Goal: Information Seeking & Learning: Learn about a topic

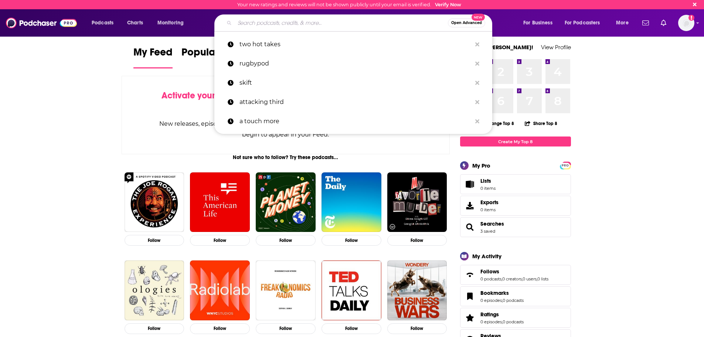
click at [286, 25] on input "Search podcasts, credits, & more..." at bounding box center [341, 23] width 213 height 12
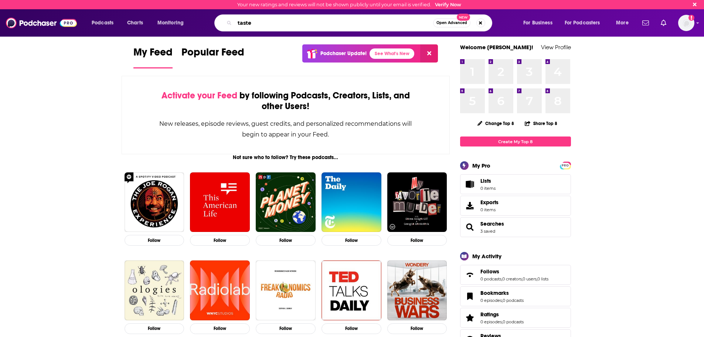
type input "taste"
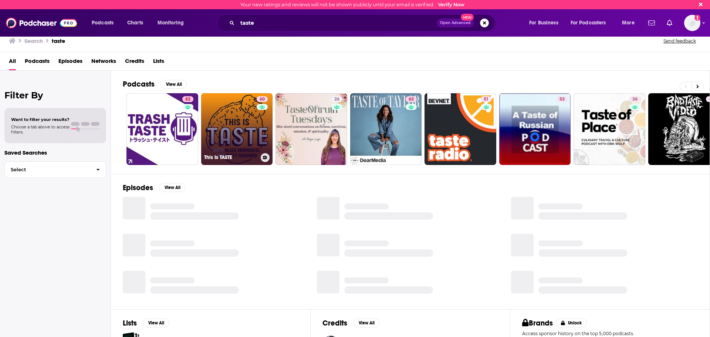
click at [233, 120] on link "60 This Is TASTE" at bounding box center [237, 129] width 72 height 72
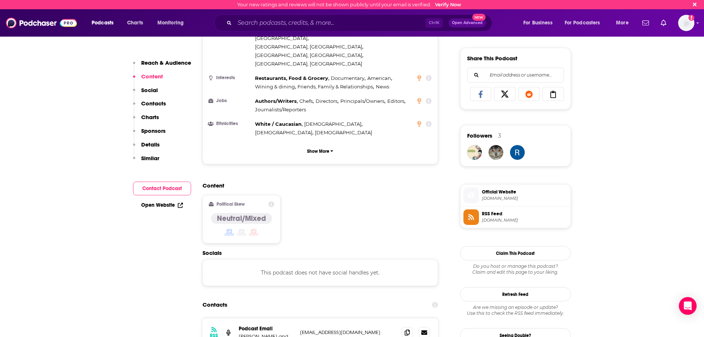
scroll to position [444, 0]
click at [166, 204] on link "Open Website" at bounding box center [162, 205] width 42 height 6
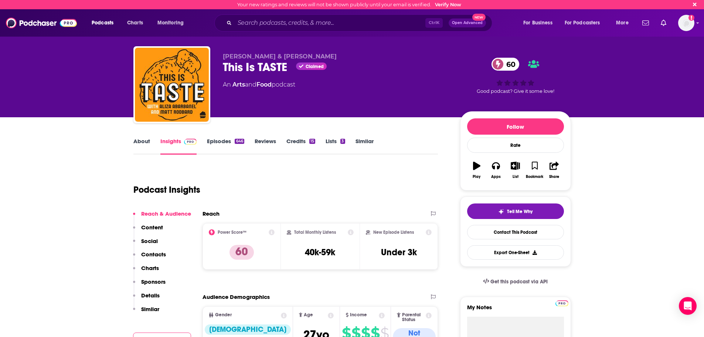
scroll to position [0, 0]
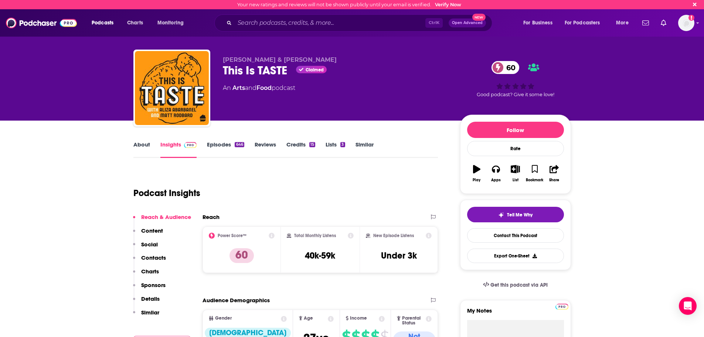
click at [207, 146] on link "Episodes 646" at bounding box center [225, 149] width 37 height 17
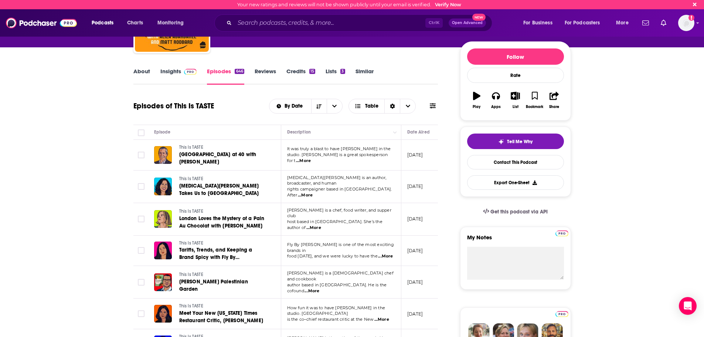
scroll to position [74, 0]
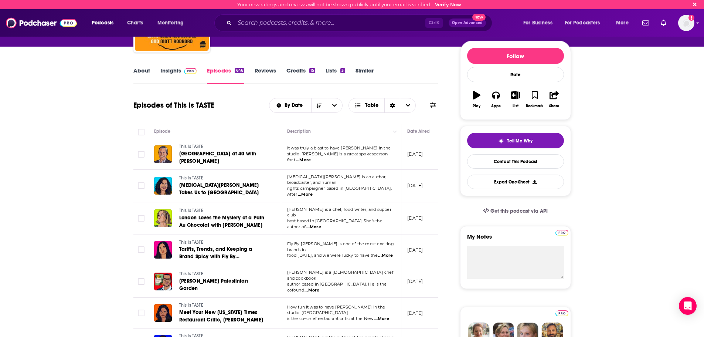
click at [171, 72] on link "Insights" at bounding box center [178, 75] width 37 height 17
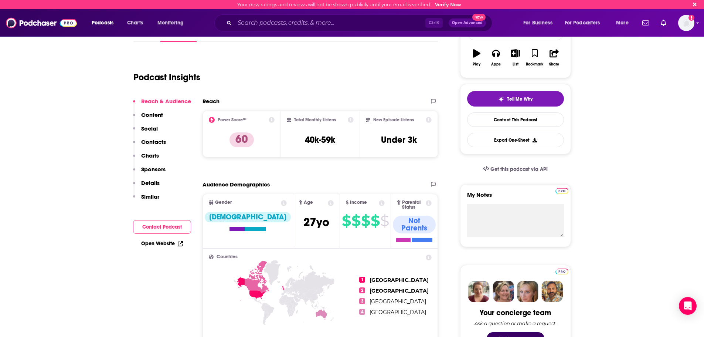
scroll to position [111, 0]
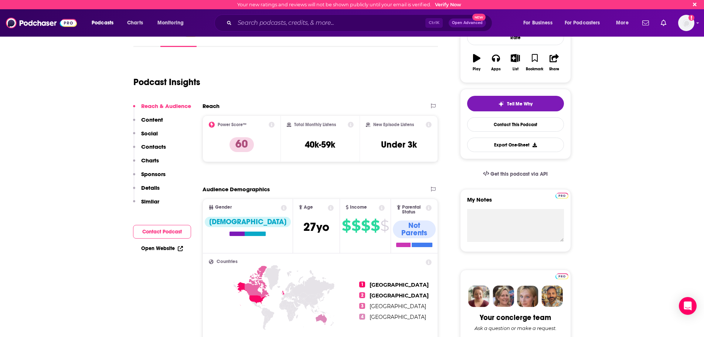
click at [271, 125] on icon at bounding box center [272, 125] width 6 height 6
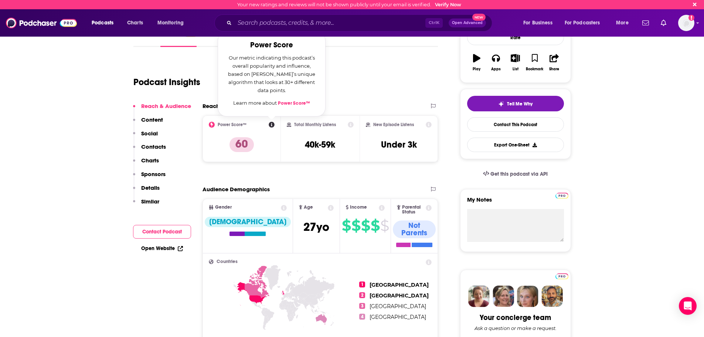
click at [271, 125] on icon at bounding box center [272, 125] width 6 height 6
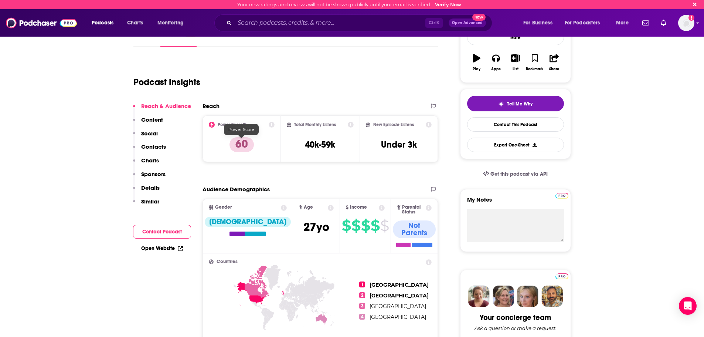
click at [241, 143] on p "60" at bounding box center [242, 144] width 24 height 15
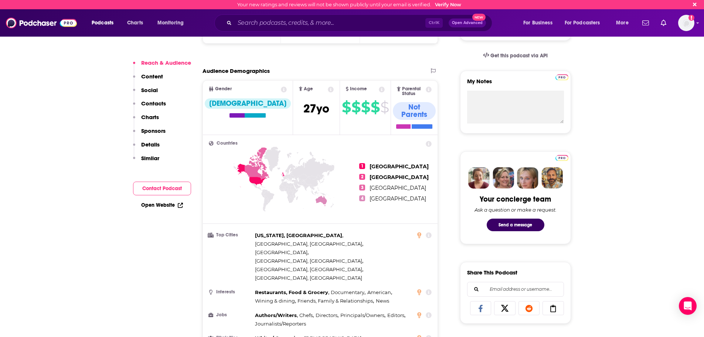
scroll to position [242, 0]
